Goal: Communication & Community: Answer question/provide support

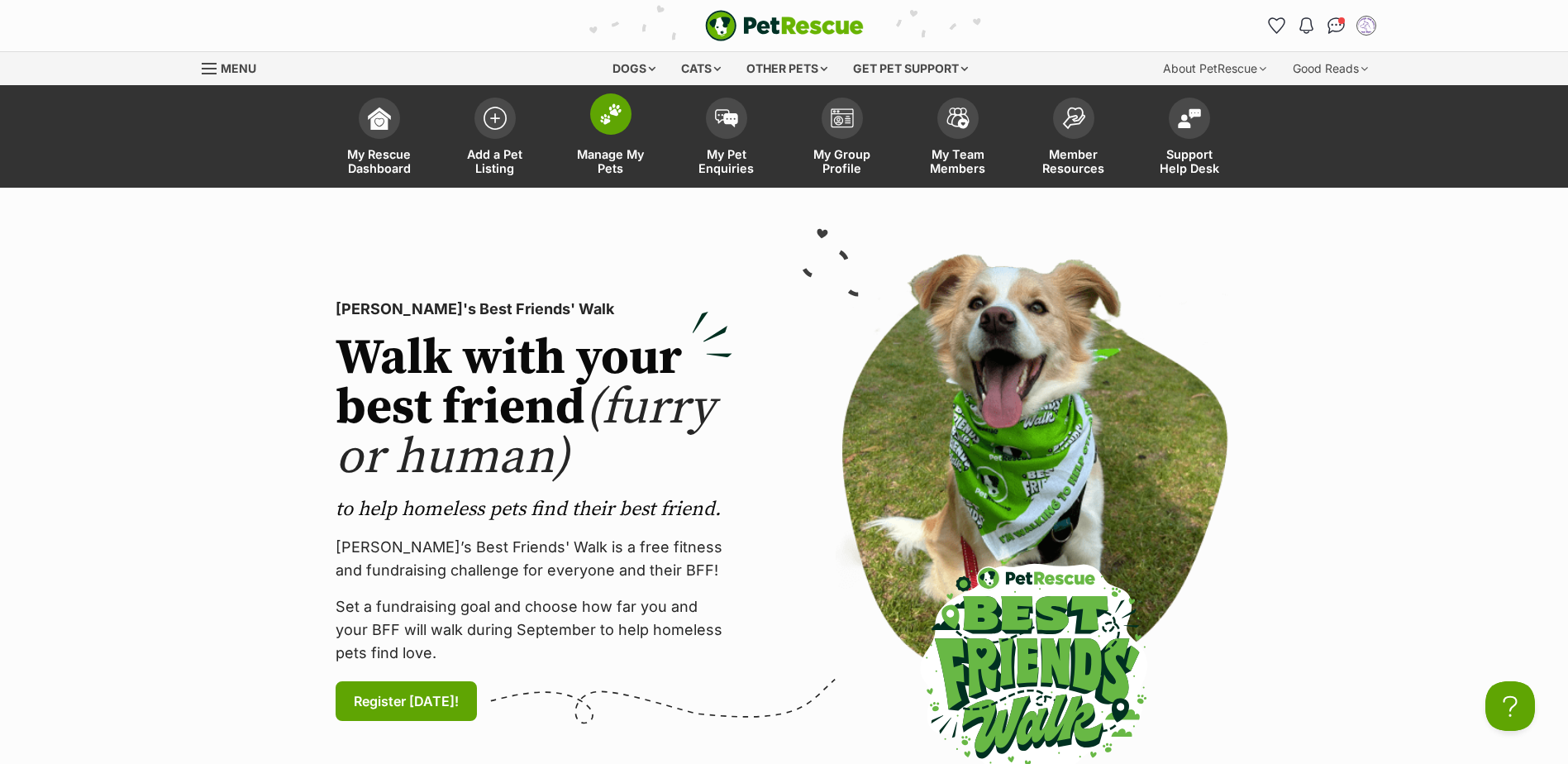
click at [623, 112] on span at bounding box center [611, 114] width 42 height 42
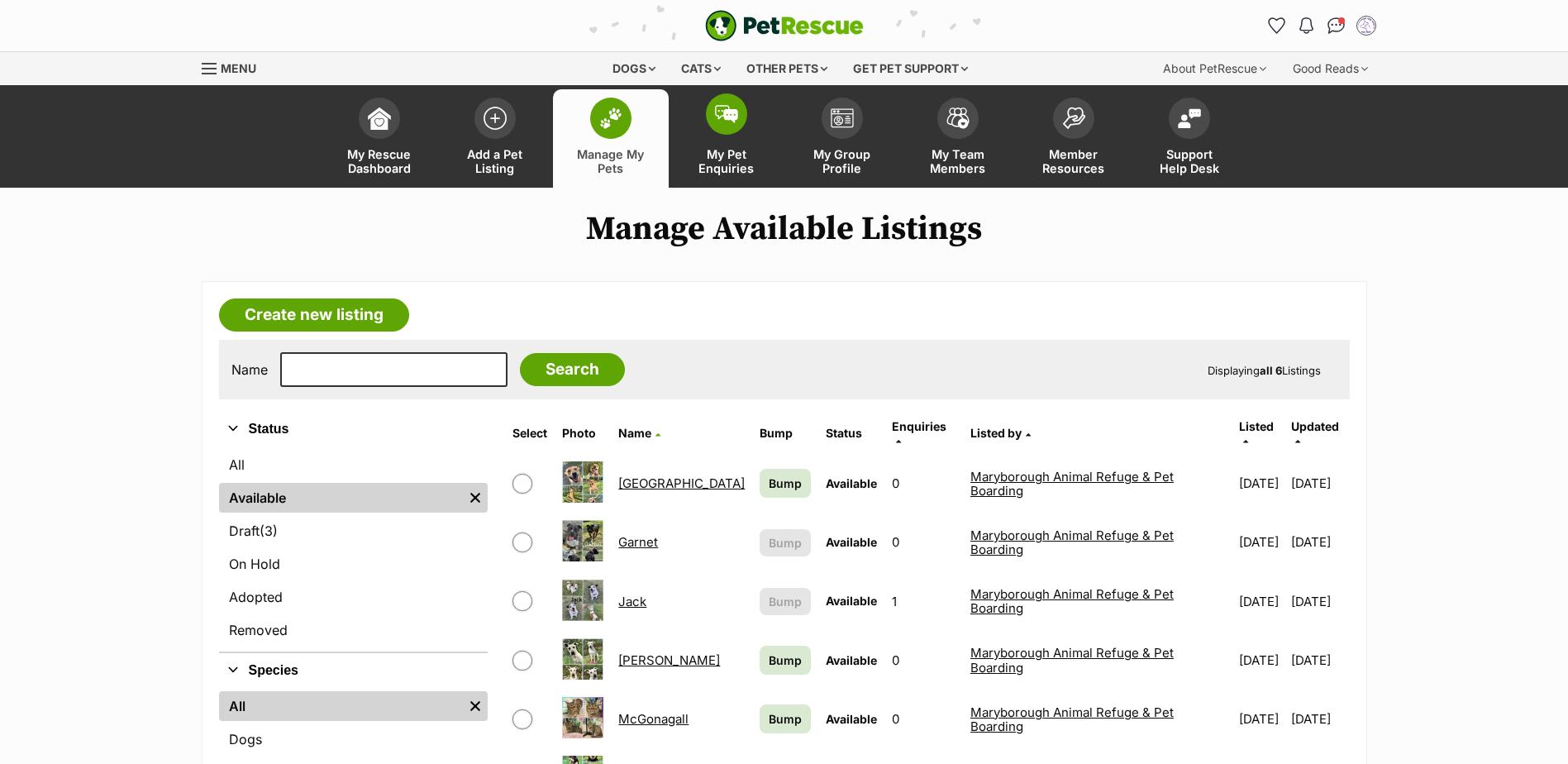
click at [722, 117] on img at bounding box center [726, 114] width 23 height 19
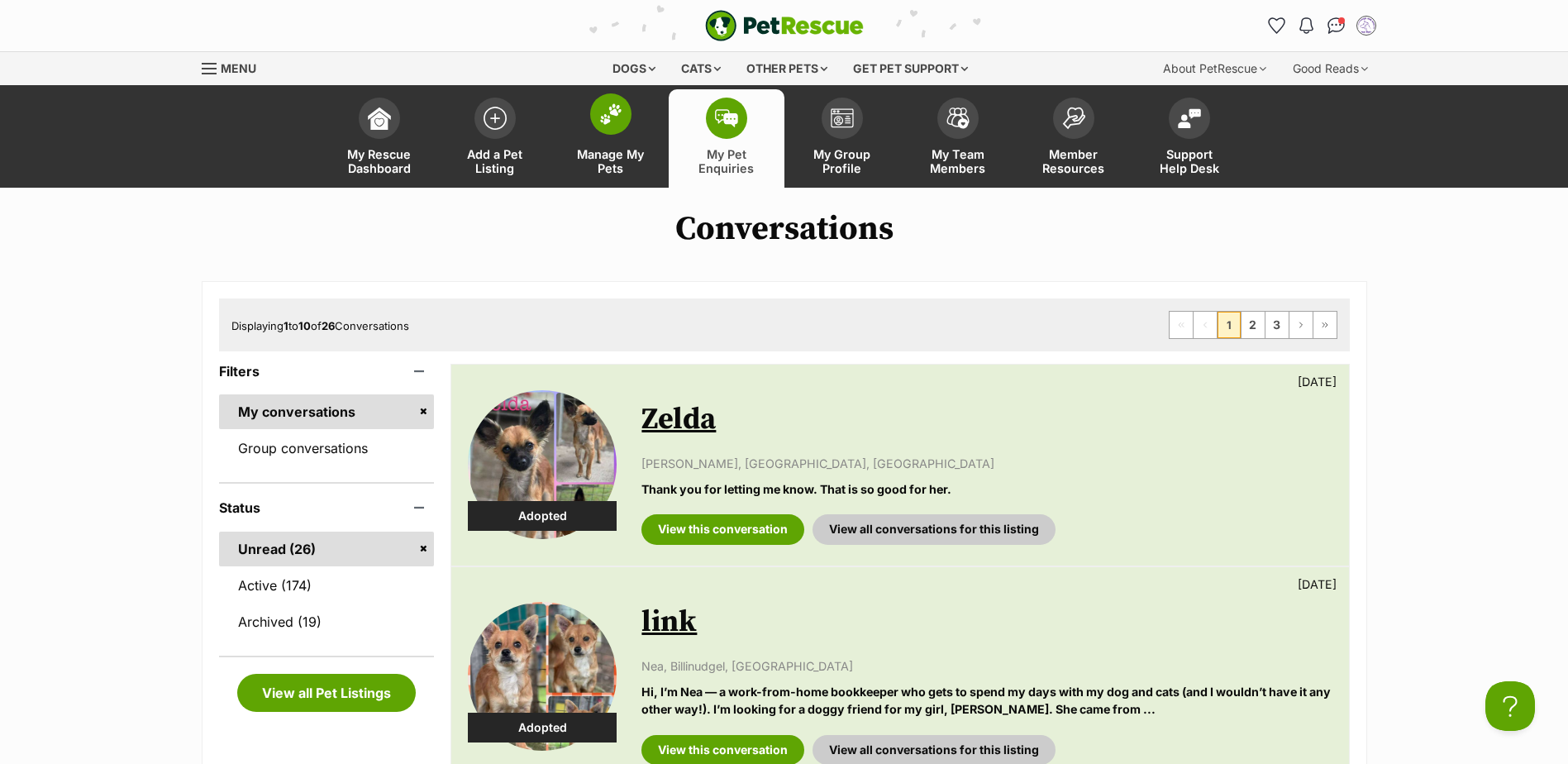
click at [622, 125] on span at bounding box center [611, 114] width 42 height 42
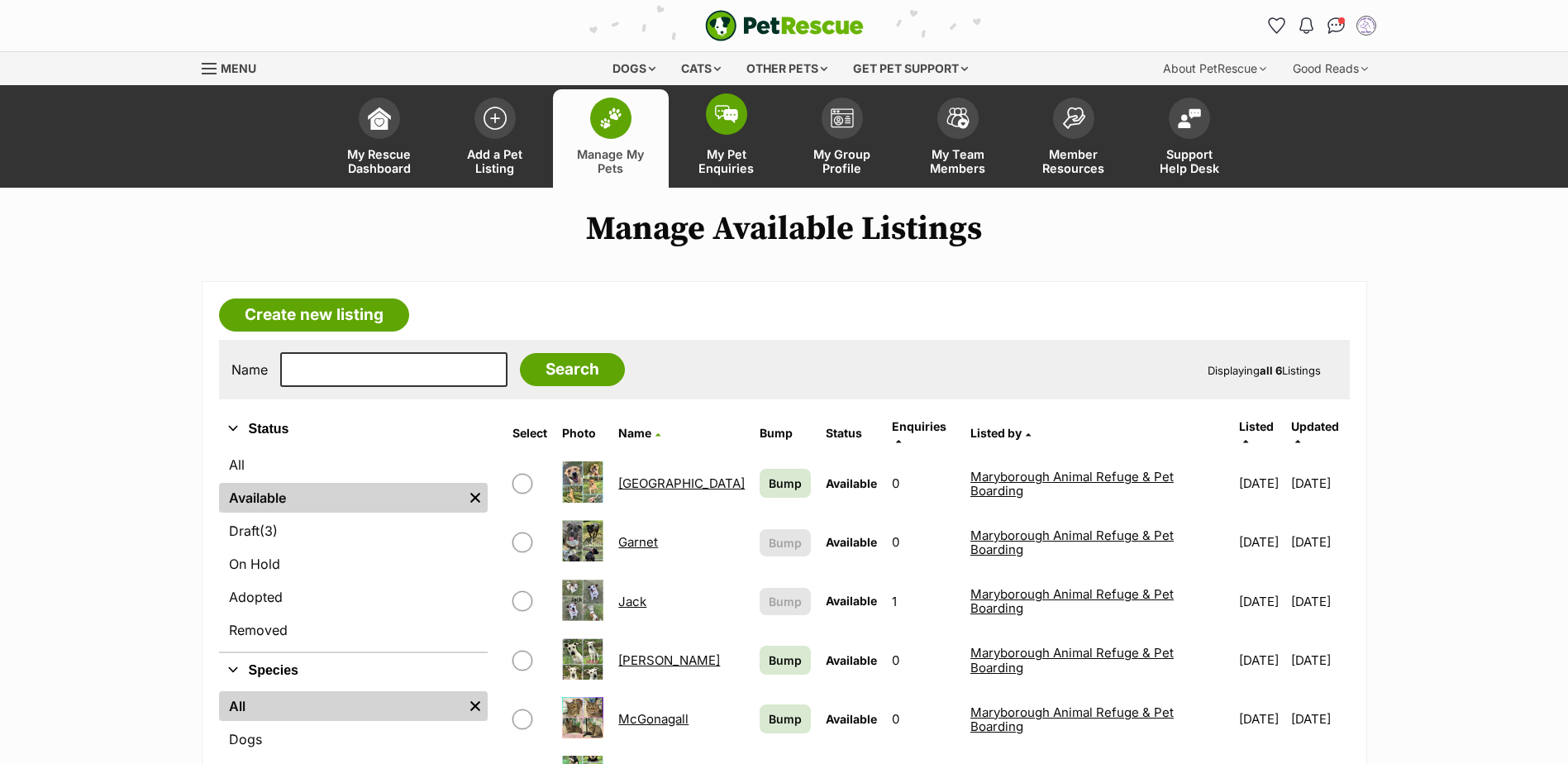
click at [716, 120] on img at bounding box center [726, 114] width 23 height 19
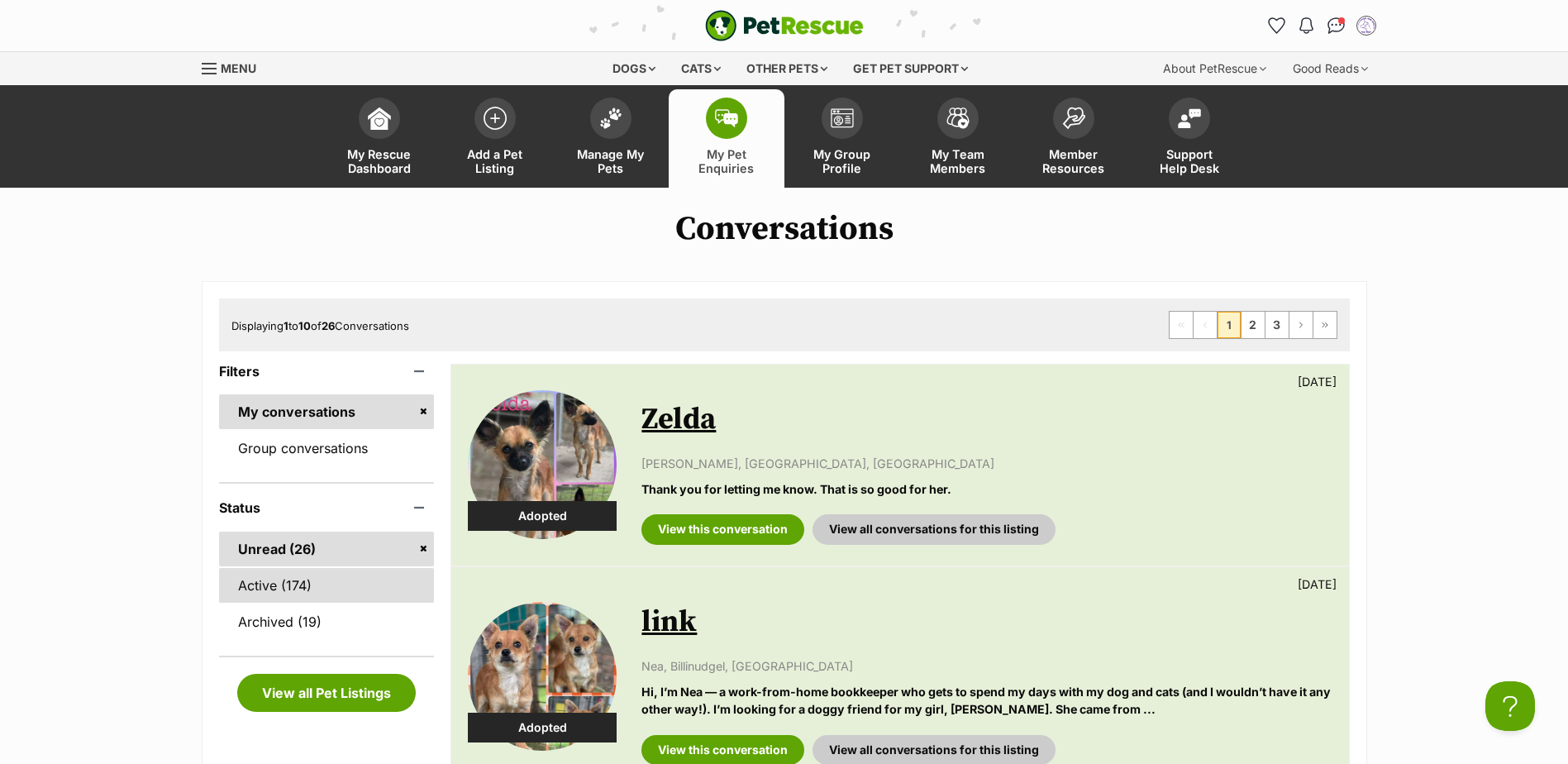
click at [303, 575] on link "Active (174)" at bounding box center [327, 585] width 216 height 35
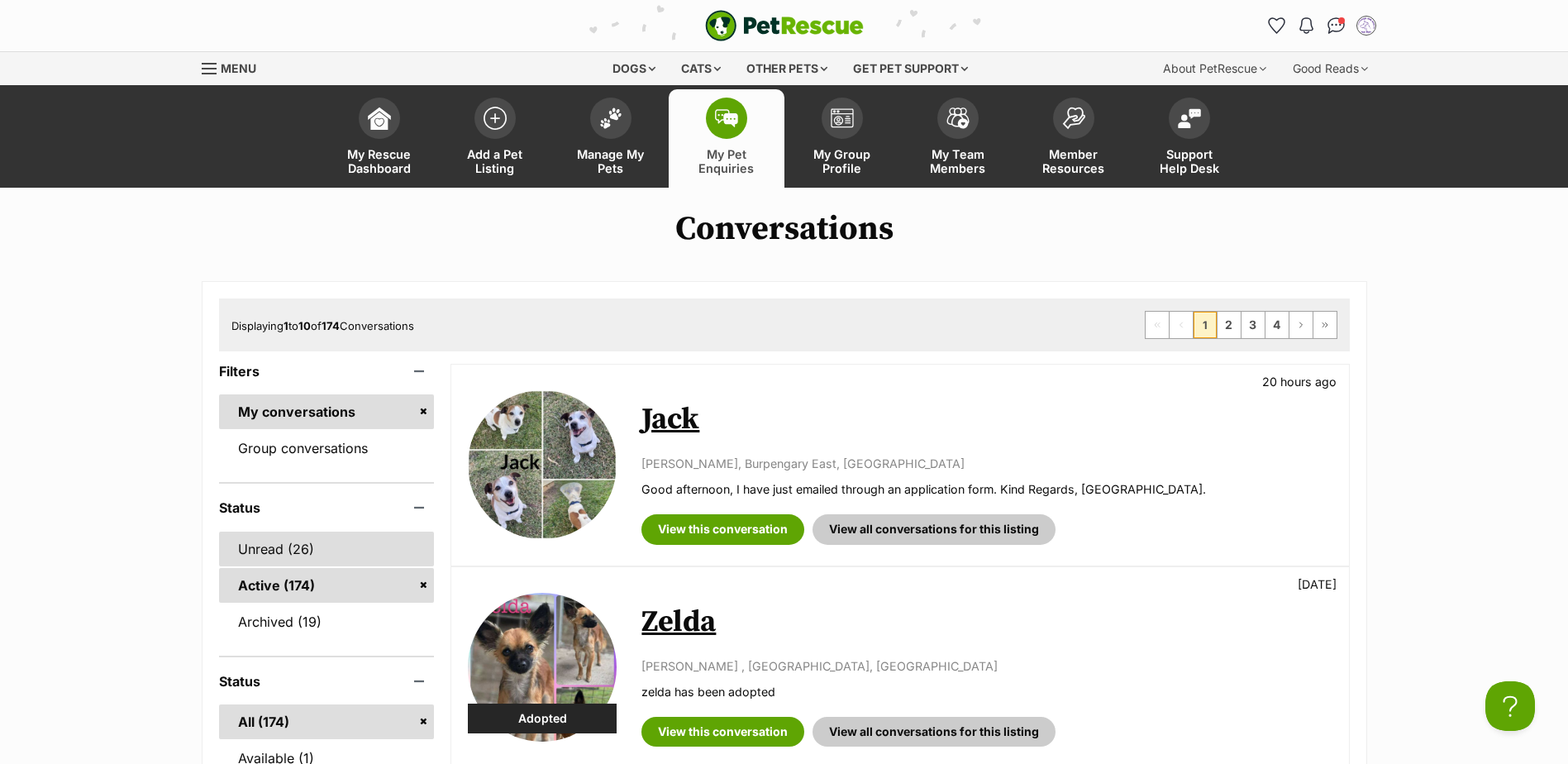
click at [296, 543] on link "Unread (26)" at bounding box center [327, 549] width 216 height 35
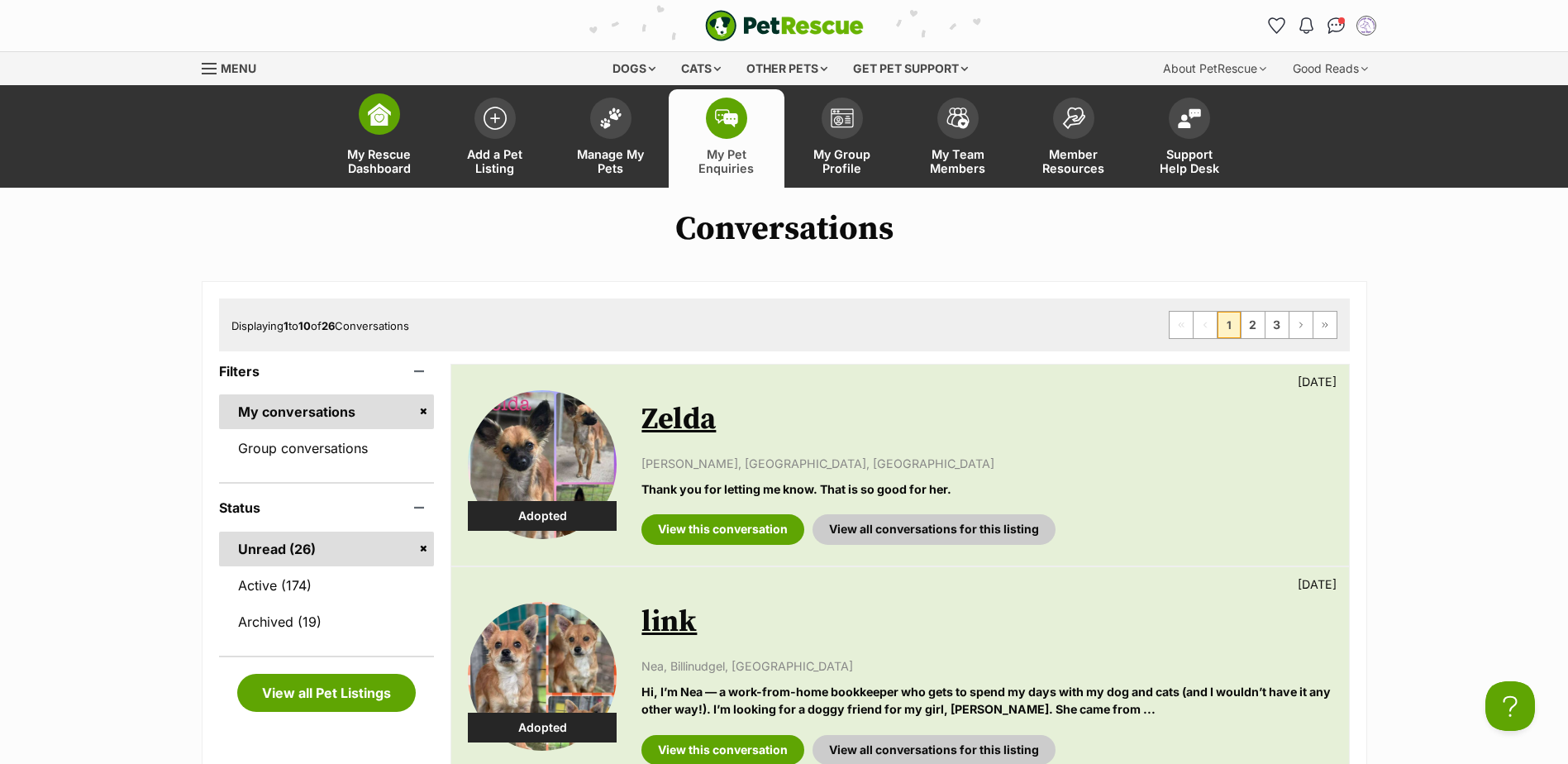
click at [384, 125] on img at bounding box center [380, 114] width 23 height 23
